Goal: Task Accomplishment & Management: Complete application form

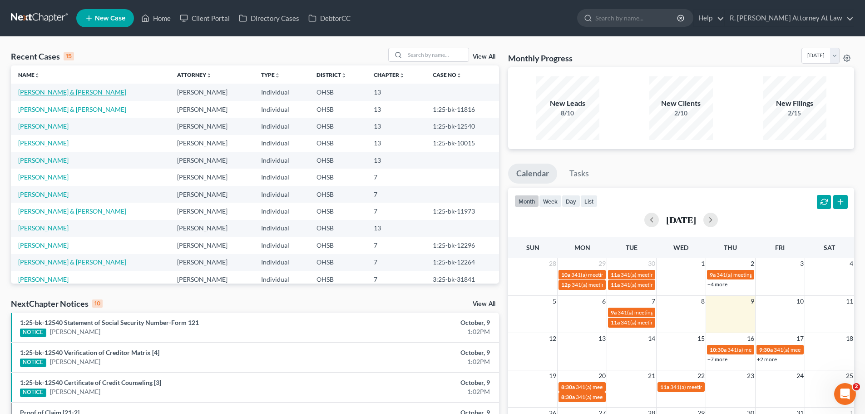
click at [83, 90] on link "[PERSON_NAME] & [PERSON_NAME]" at bounding box center [72, 92] width 108 height 8
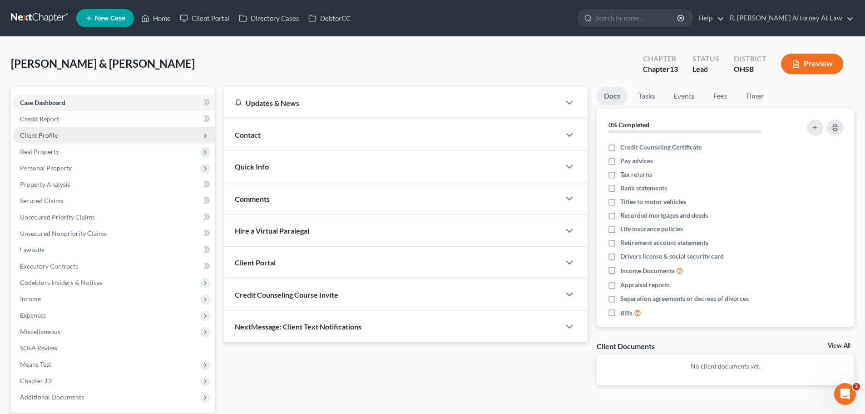
click at [40, 137] on span "Client Profile" at bounding box center [39, 135] width 38 height 8
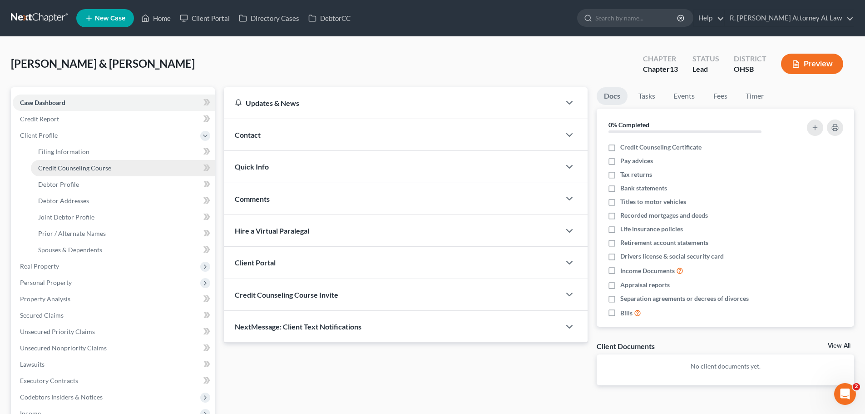
click at [86, 169] on span "Credit Counseling Course" at bounding box center [74, 168] width 73 height 8
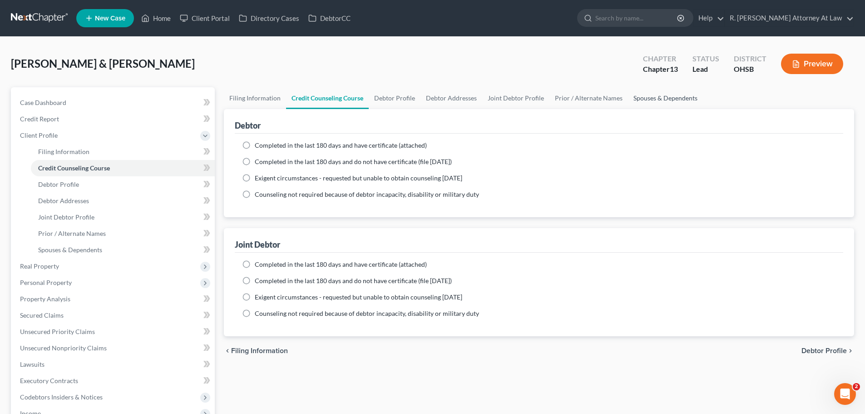
click at [665, 99] on link "Spouses & Dependents" at bounding box center [665, 98] width 75 height 22
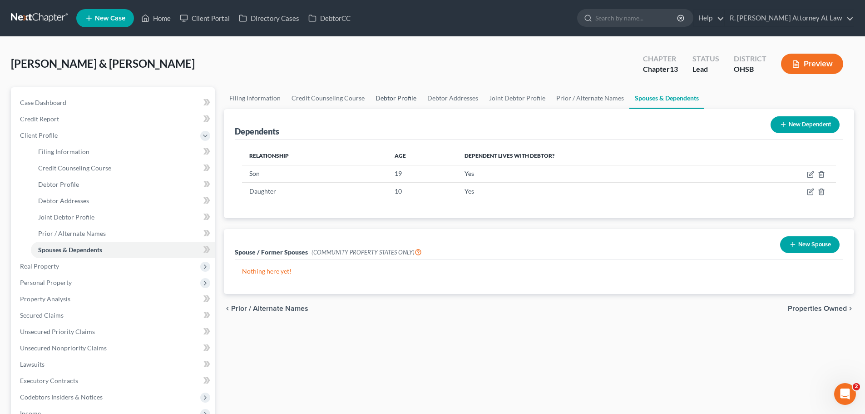
click at [395, 100] on link "Debtor Profile" at bounding box center [396, 98] width 52 height 22
select select "1"
select select "3"
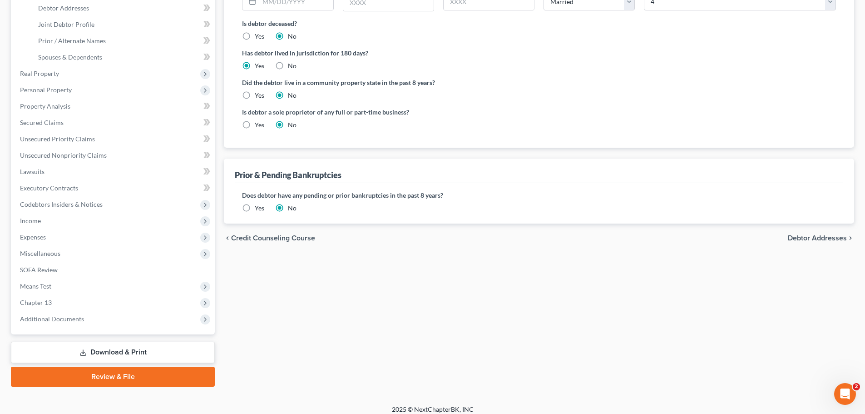
scroll to position [200, 0]
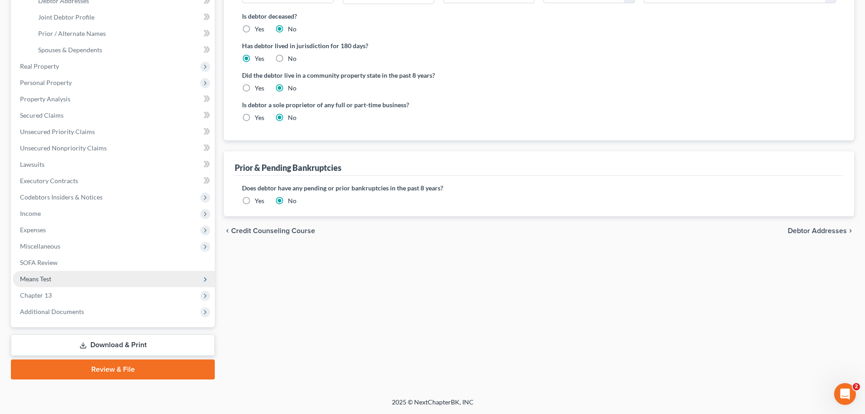
click at [53, 279] on span "Means Test" at bounding box center [114, 279] width 202 height 16
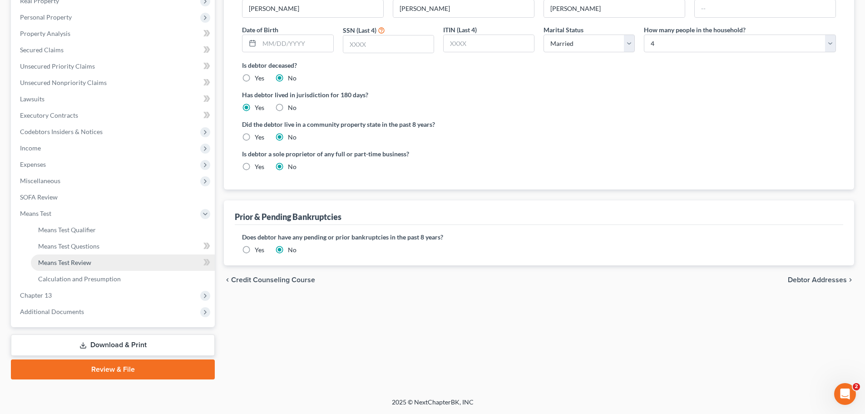
click at [78, 264] on span "Means Test Review" at bounding box center [64, 262] width 53 height 8
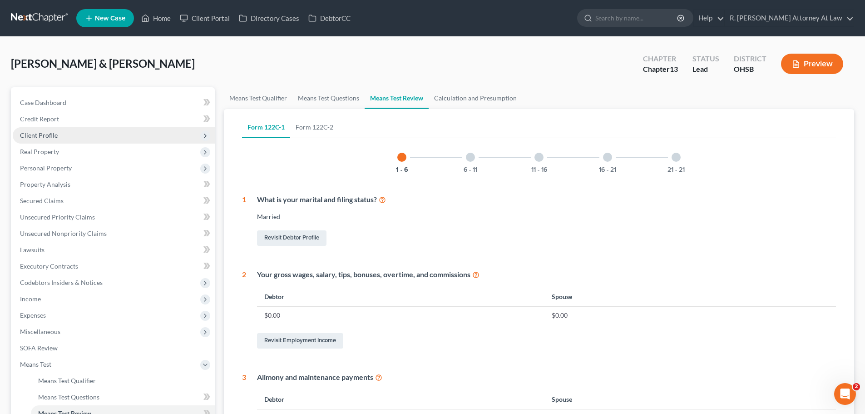
click at [39, 135] on span "Client Profile" at bounding box center [39, 135] width 38 height 8
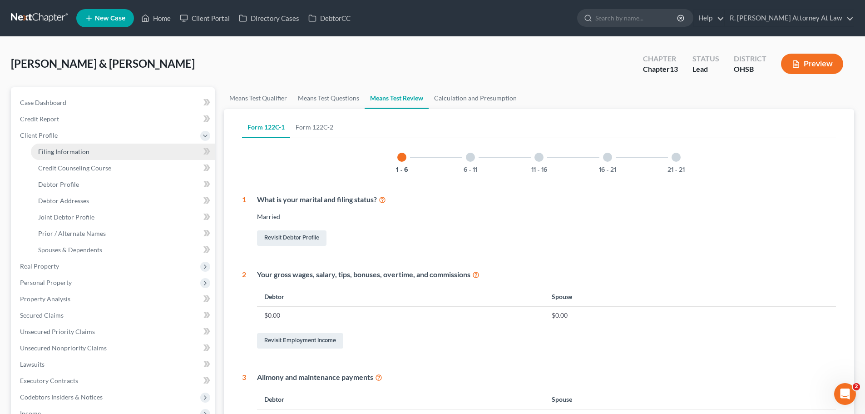
drag, startPoint x: 57, startPoint y: 150, endPoint x: 71, endPoint y: 144, distance: 14.7
click at [58, 150] on span "Filing Information" at bounding box center [63, 152] width 51 height 8
select select "1"
select select "3"
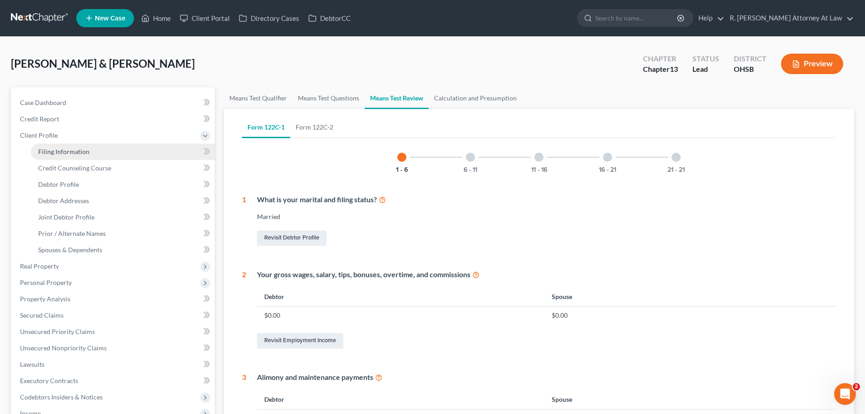
select select "36"
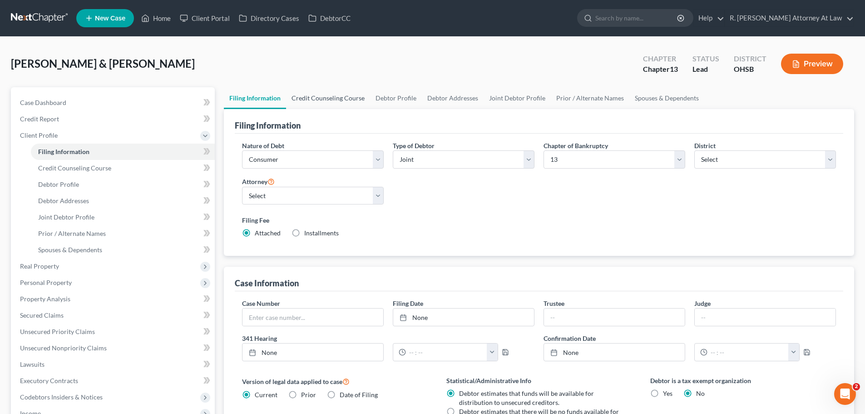
click at [333, 97] on link "Credit Counseling Course" at bounding box center [328, 98] width 84 height 22
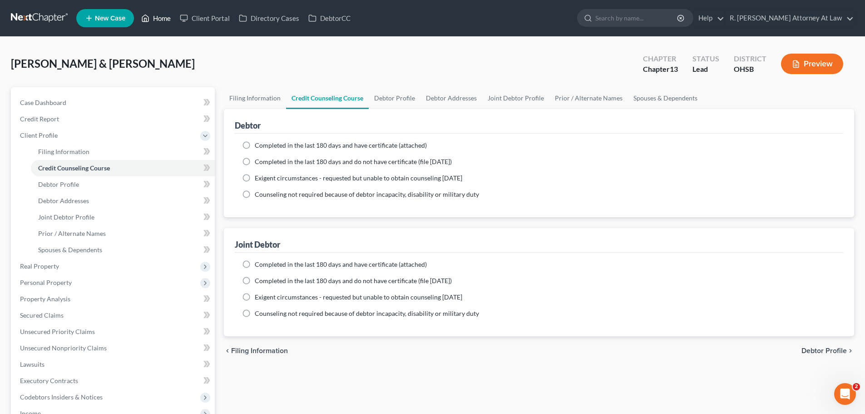
click at [163, 19] on link "Home" at bounding box center [156, 18] width 39 height 16
